Goal: Task Accomplishment & Management: Complete application form

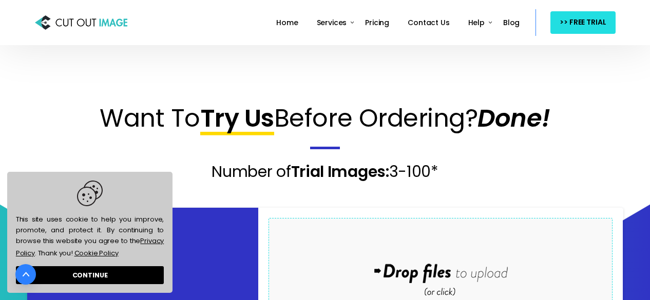
click at [465, 243] on div "Drop files here to upload" at bounding box center [440, 274] width 220 height 63
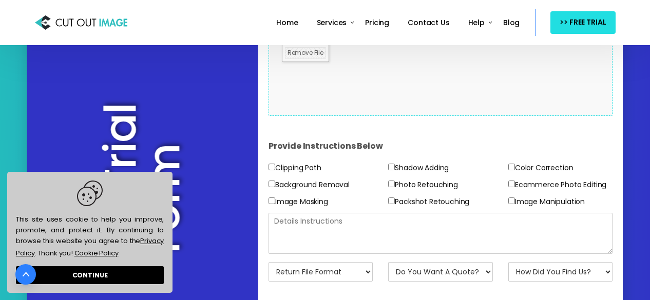
scroll to position [205, 0]
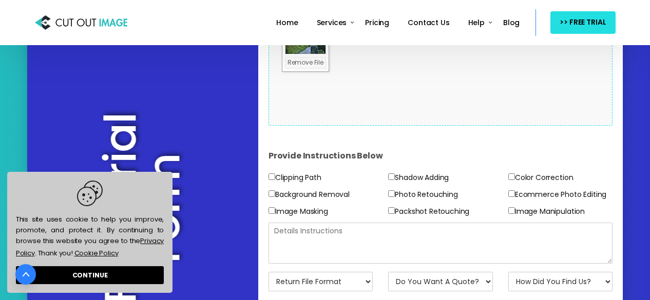
click at [525, 194] on label "Ecommerce Photo Editing" at bounding box center [557, 194] width 98 height 13
click at [515, 194] on input"] "Ecommerce Photo Editing" at bounding box center [511, 193] width 7 height 7
checkbox input"] "true"
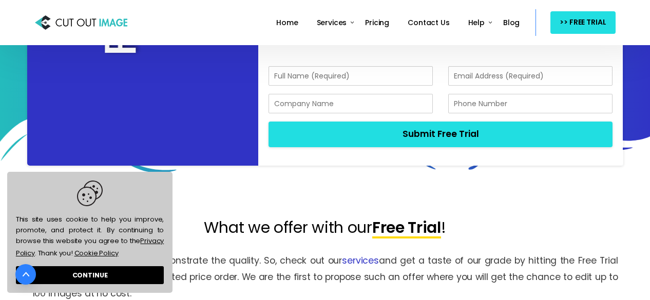
scroll to position [462, 0]
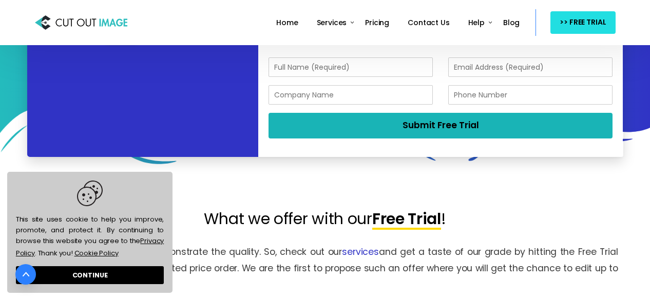
click at [446, 127] on button "Submit Free Trial" at bounding box center [440, 125] width 344 height 25
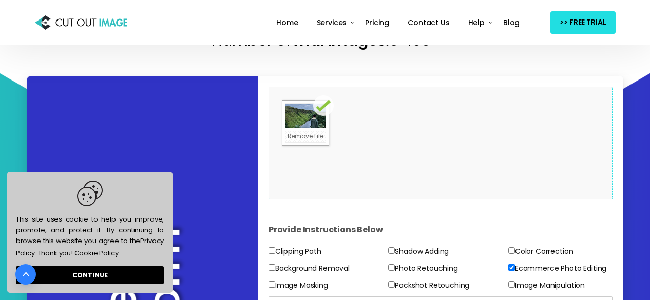
scroll to position [234, 0]
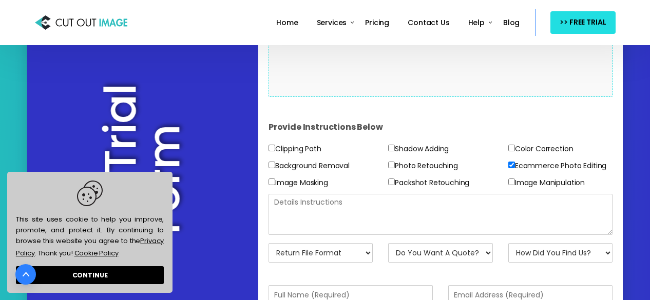
click at [357, 194] on textarea at bounding box center [440, 214] width 344 height 41
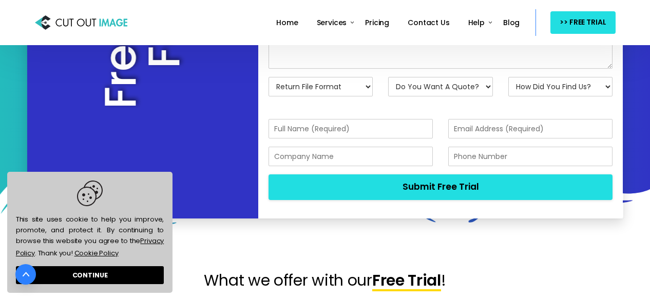
scroll to position [439, 0]
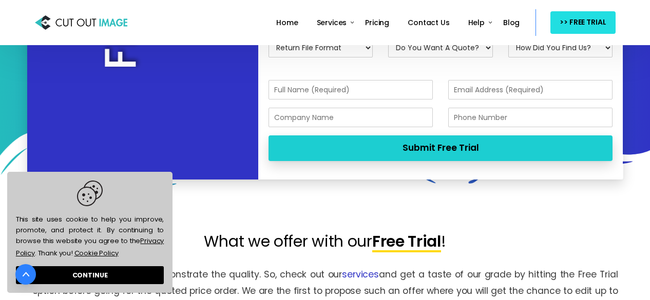
type textarea "moving sky"
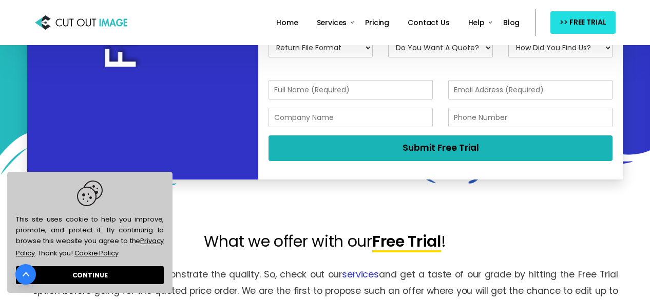
click at [402, 138] on button "Submit Free Trial" at bounding box center [440, 147] width 344 height 25
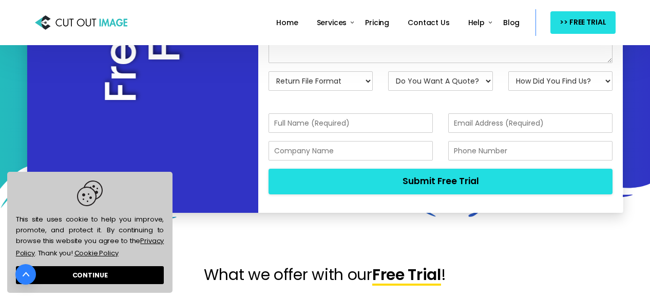
scroll to position [388, 0]
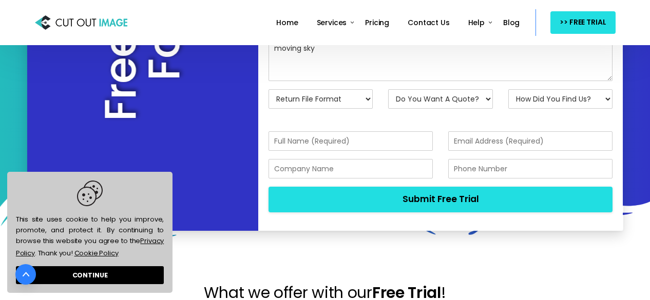
click at [347, 142] on input "text" at bounding box center [350, 141] width 164 height 20
type input "ajay"
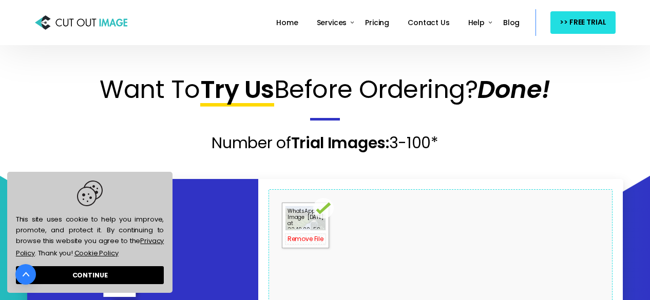
scroll to position [6, 0]
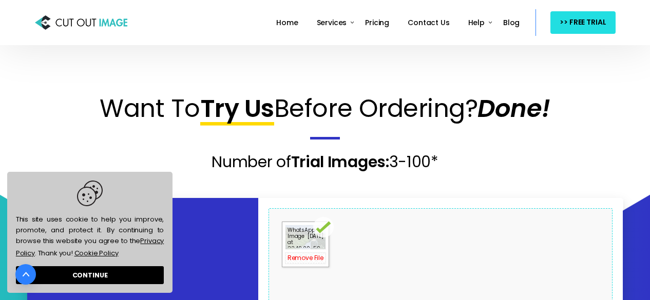
click at [306, 238] on div "0.4 MB WhatsApp Image [DATE] at 22.49.00_59027cb1.jpg Check Error Remove File" at bounding box center [305, 245] width 47 height 46
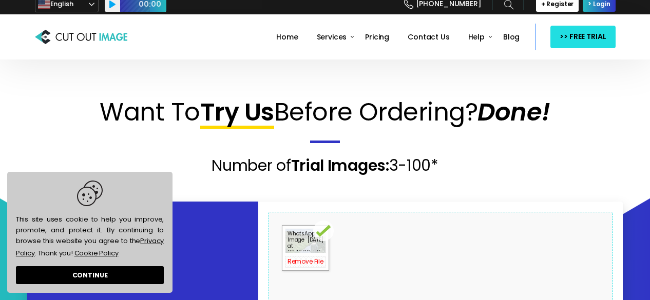
scroll to position [0, 0]
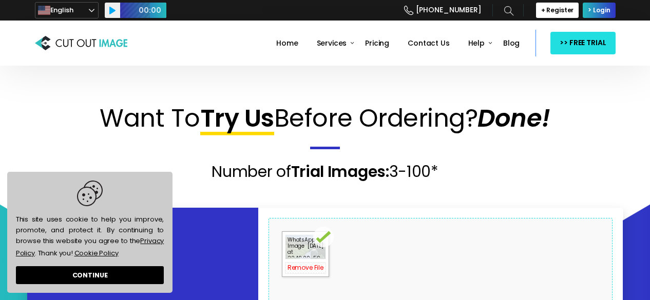
click at [307, 266] on link "Remove File" at bounding box center [305, 268] width 41 height 12
